Goal: Task Accomplishment & Management: Manage account settings

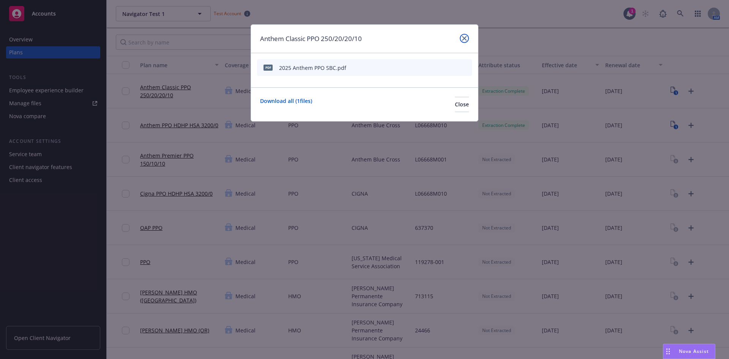
click at [464, 38] on icon "close" at bounding box center [464, 38] width 5 height 5
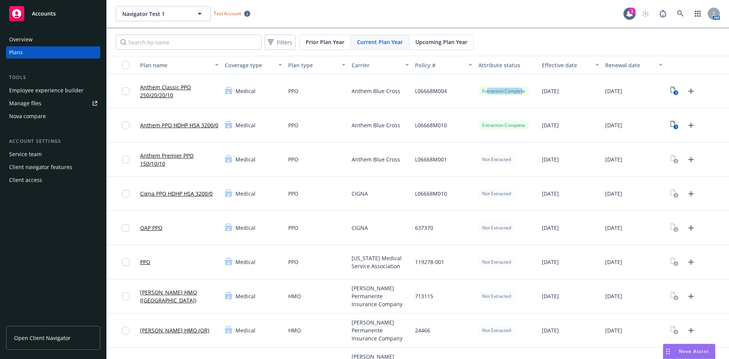
drag, startPoint x: 483, startPoint y: 92, endPoint x: 435, endPoint y: 105, distance: 50.0
click at [518, 93] on div "Extraction Complete" at bounding box center [504, 90] width 51 height 9
click at [444, 95] on div "L06668M004" at bounding box center [443, 91] width 63 height 34
click at [674, 92] on rect "View Plan Documents" at bounding box center [676, 92] width 5 height 5
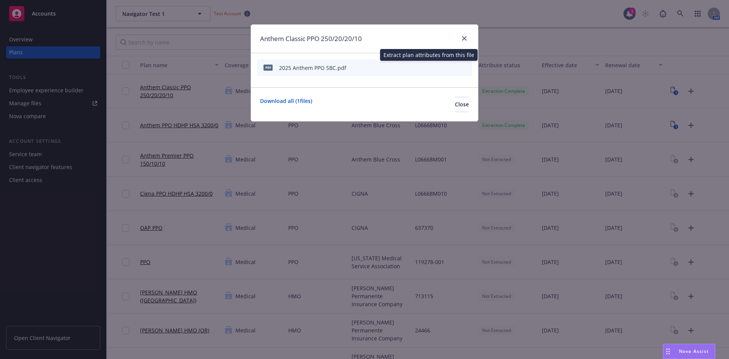
click at [427, 68] on icon "start extraction" at bounding box center [426, 67] width 9 height 9
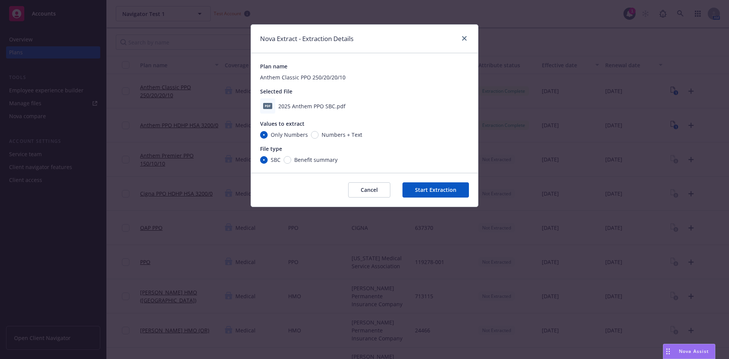
click at [322, 134] on span "Numbers + Text" at bounding box center [342, 135] width 41 height 8
click at [319, 134] on input "Numbers + Text" at bounding box center [315, 135] width 8 height 8
radio input "true"
click at [330, 136] on span "Numbers + Text" at bounding box center [342, 135] width 41 height 8
click at [319, 136] on input "Numbers + Text" at bounding box center [315, 135] width 8 height 8
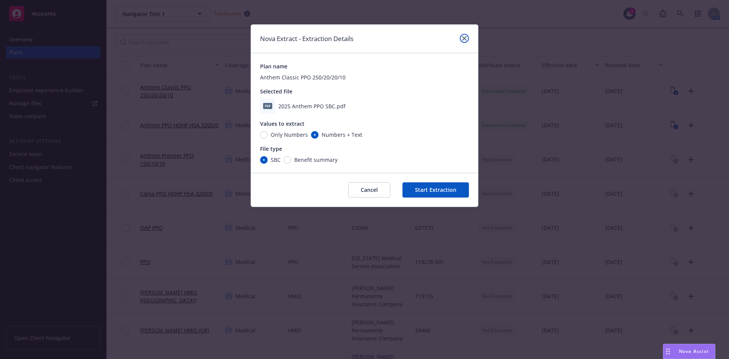
click at [465, 40] on icon "close" at bounding box center [464, 38] width 5 height 5
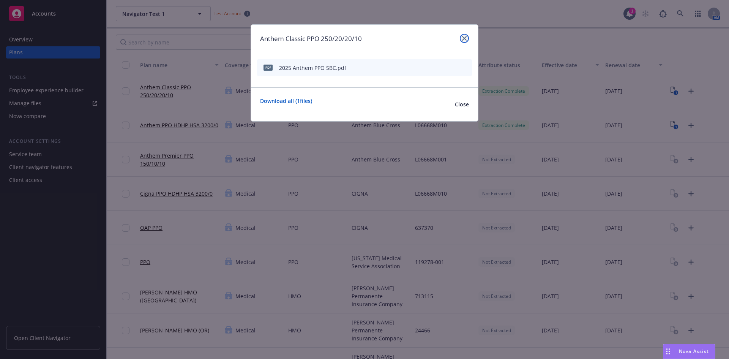
click at [464, 40] on icon "close" at bounding box center [464, 38] width 5 height 5
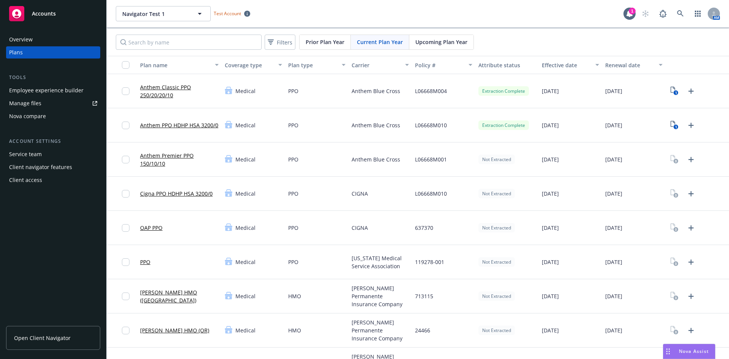
scroll to position [114, 0]
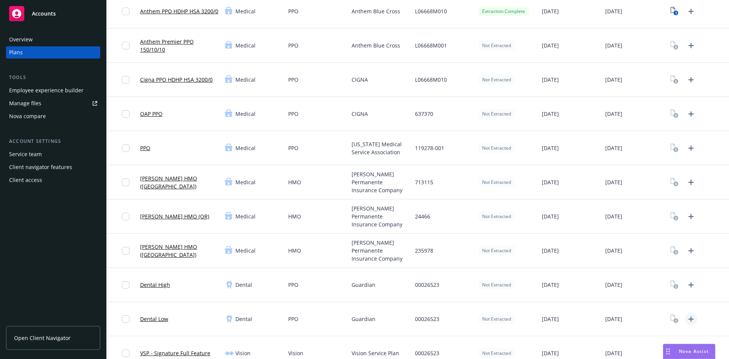
click at [687, 317] on icon "Upload Plan Documents" at bounding box center [691, 319] width 9 height 9
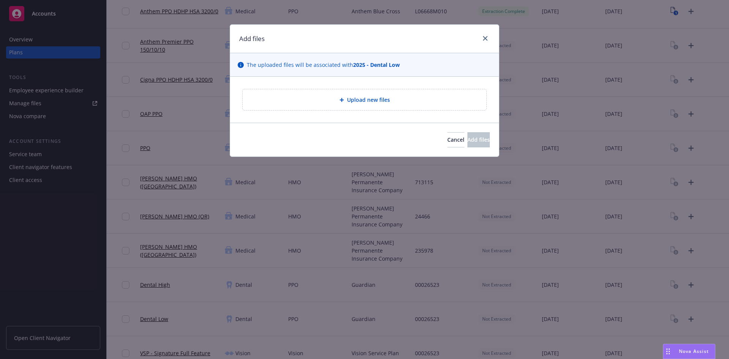
click at [347, 75] on div "The uploaded files will be associated with 2025 - Dental Low" at bounding box center [364, 65] width 269 height 24
click at [345, 93] on div "Upload new files" at bounding box center [365, 99] width 244 height 21
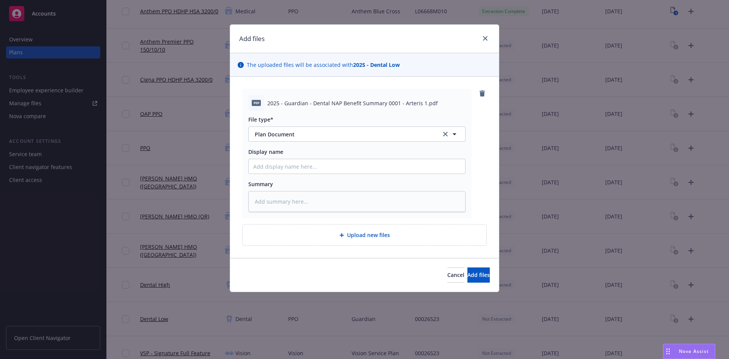
click at [359, 159] on div at bounding box center [356, 166] width 217 height 15
click at [342, 164] on input "Display name" at bounding box center [357, 166] width 217 height 14
click at [280, 202] on textarea at bounding box center [356, 201] width 217 height 21
click at [331, 234] on div "Upload new files" at bounding box center [365, 235] width 232 height 9
click at [393, 237] on div "Upload new files" at bounding box center [365, 235] width 232 height 9
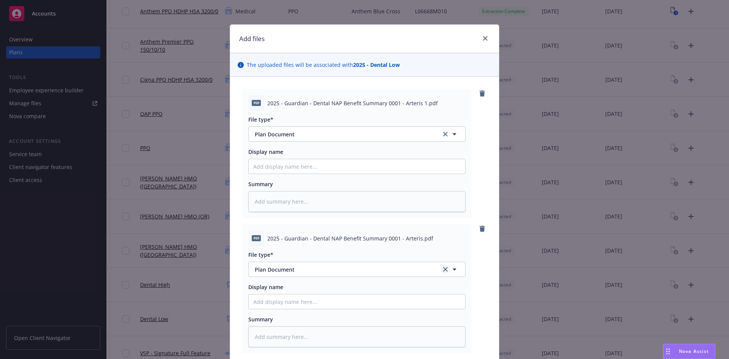
click at [443, 269] on icon "clear selection" at bounding box center [445, 269] width 5 height 5
click at [479, 230] on icon "remove" at bounding box center [482, 229] width 6 height 6
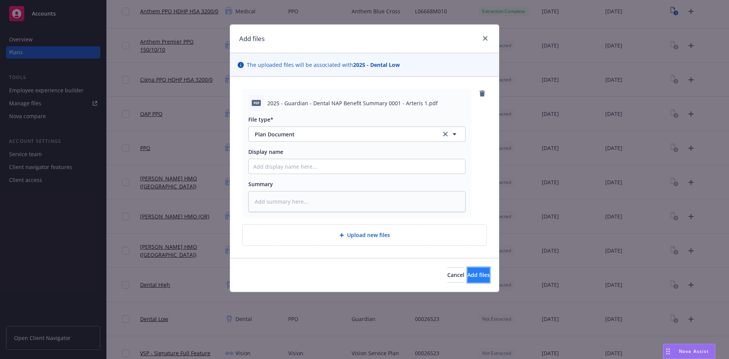
click at [471, 276] on span "Add files" at bounding box center [479, 274] width 22 height 7
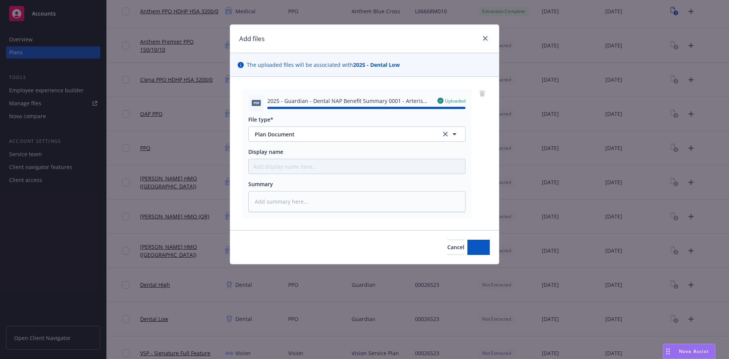
type textarea "x"
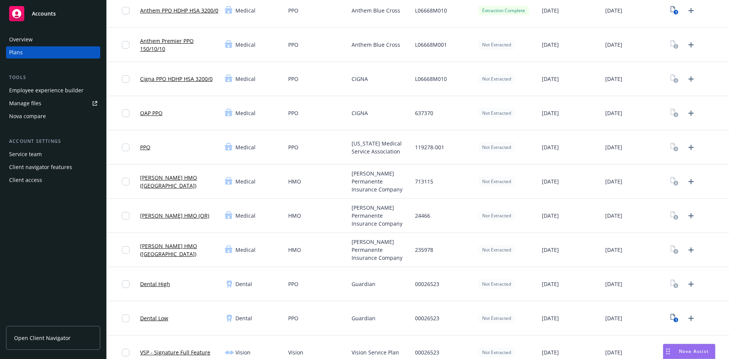
scroll to position [152, 0]
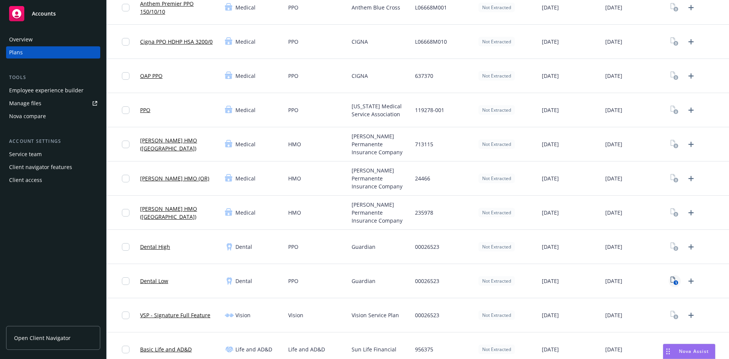
click at [671, 281] on icon "1" at bounding box center [675, 281] width 8 height 9
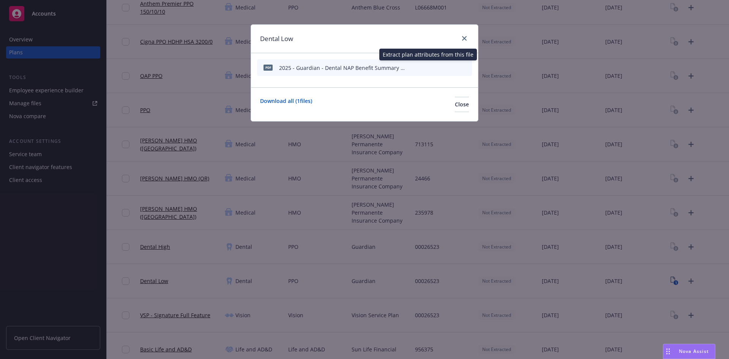
click at [426, 66] on icon "start extraction" at bounding box center [426, 67] width 9 height 9
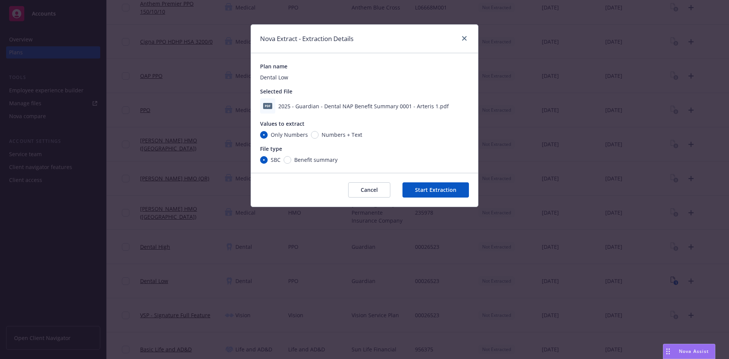
click at [312, 131] on div "Numbers + Text" at bounding box center [336, 135] width 51 height 8
click at [312, 131] on input "Numbers + Text" at bounding box center [315, 135] width 8 height 8
radio input "true"
click at [292, 161] on span "Benefit summary" at bounding box center [314, 160] width 46 height 8
click at [291, 161] on input "Benefit summary" at bounding box center [288, 160] width 8 height 8
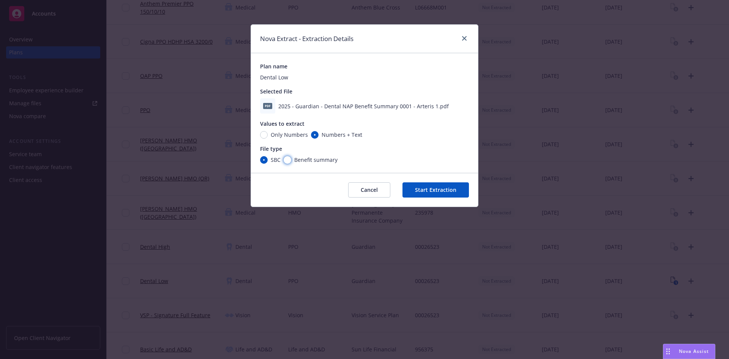
radio input "true"
click at [434, 191] on button "Start Extraction" at bounding box center [436, 189] width 66 height 15
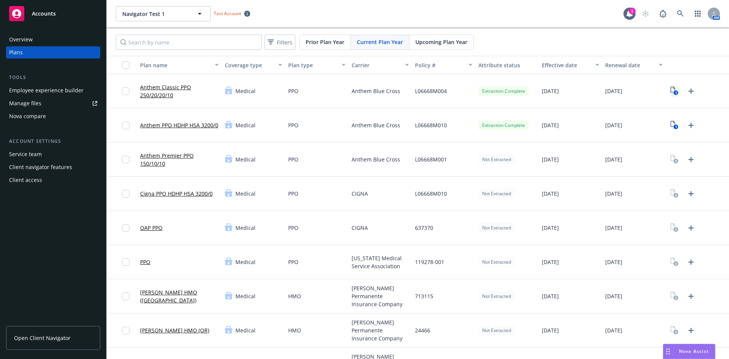
click at [671, 93] on icon "1" at bounding box center [675, 91] width 8 height 9
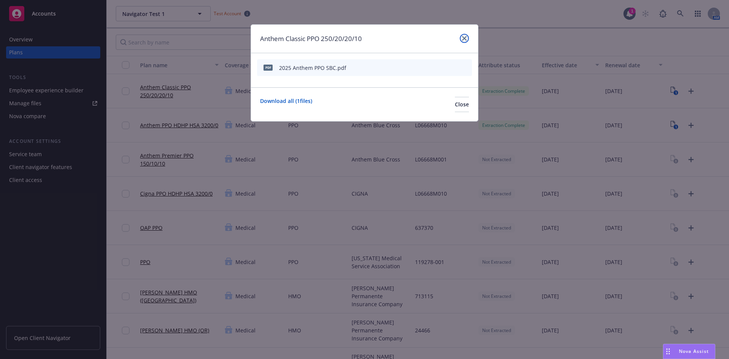
click at [464, 39] on icon "close" at bounding box center [464, 38] width 5 height 5
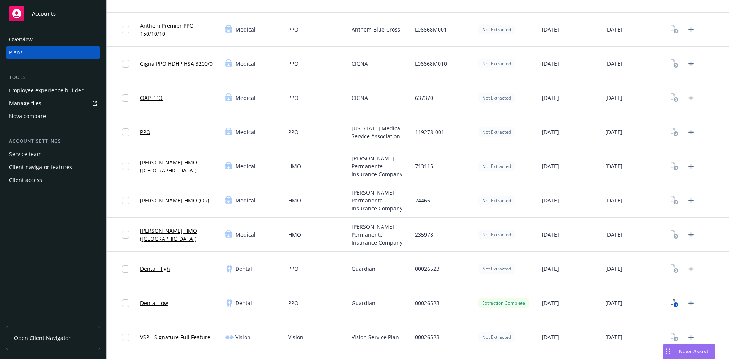
scroll to position [304, 0]
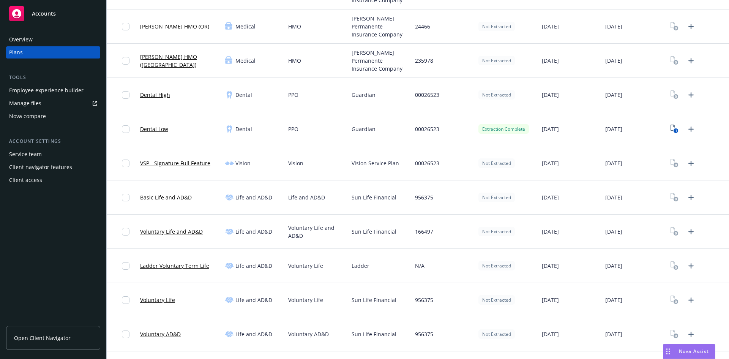
click at [163, 131] on link "Dental Low" at bounding box center [154, 129] width 28 height 8
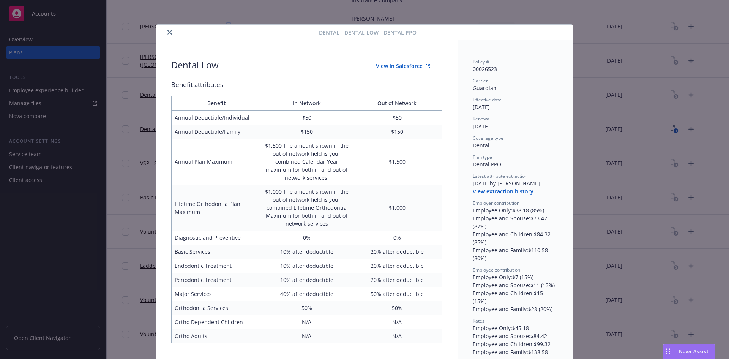
scroll to position [5, 0]
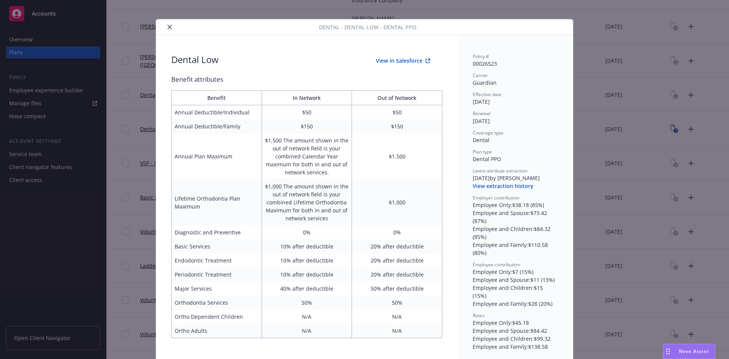
click at [397, 59] on button "View in Salesforce" at bounding box center [403, 60] width 79 height 15
